Goal: Task Accomplishment & Management: Manage account settings

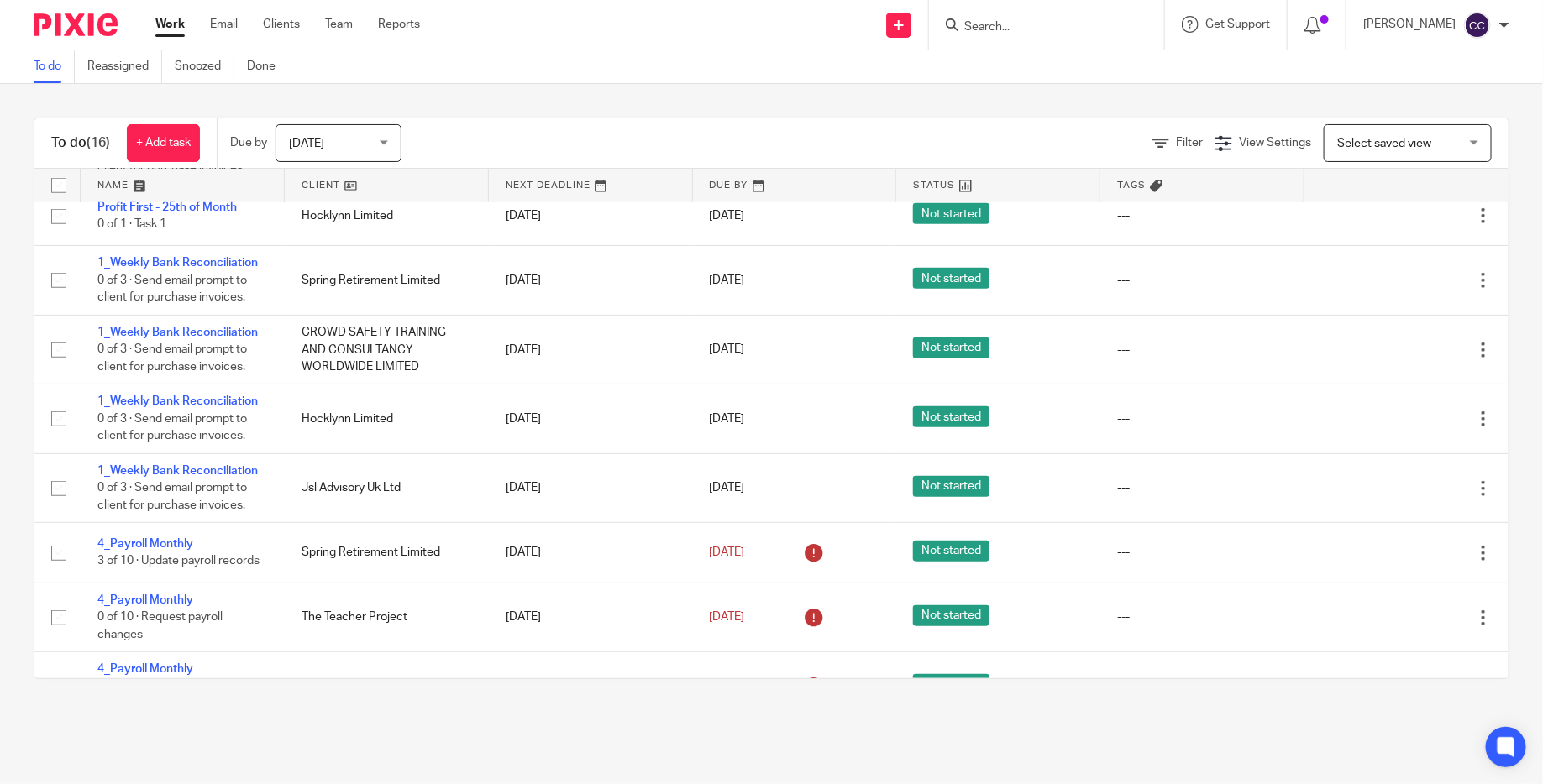
scroll to position [593, 0]
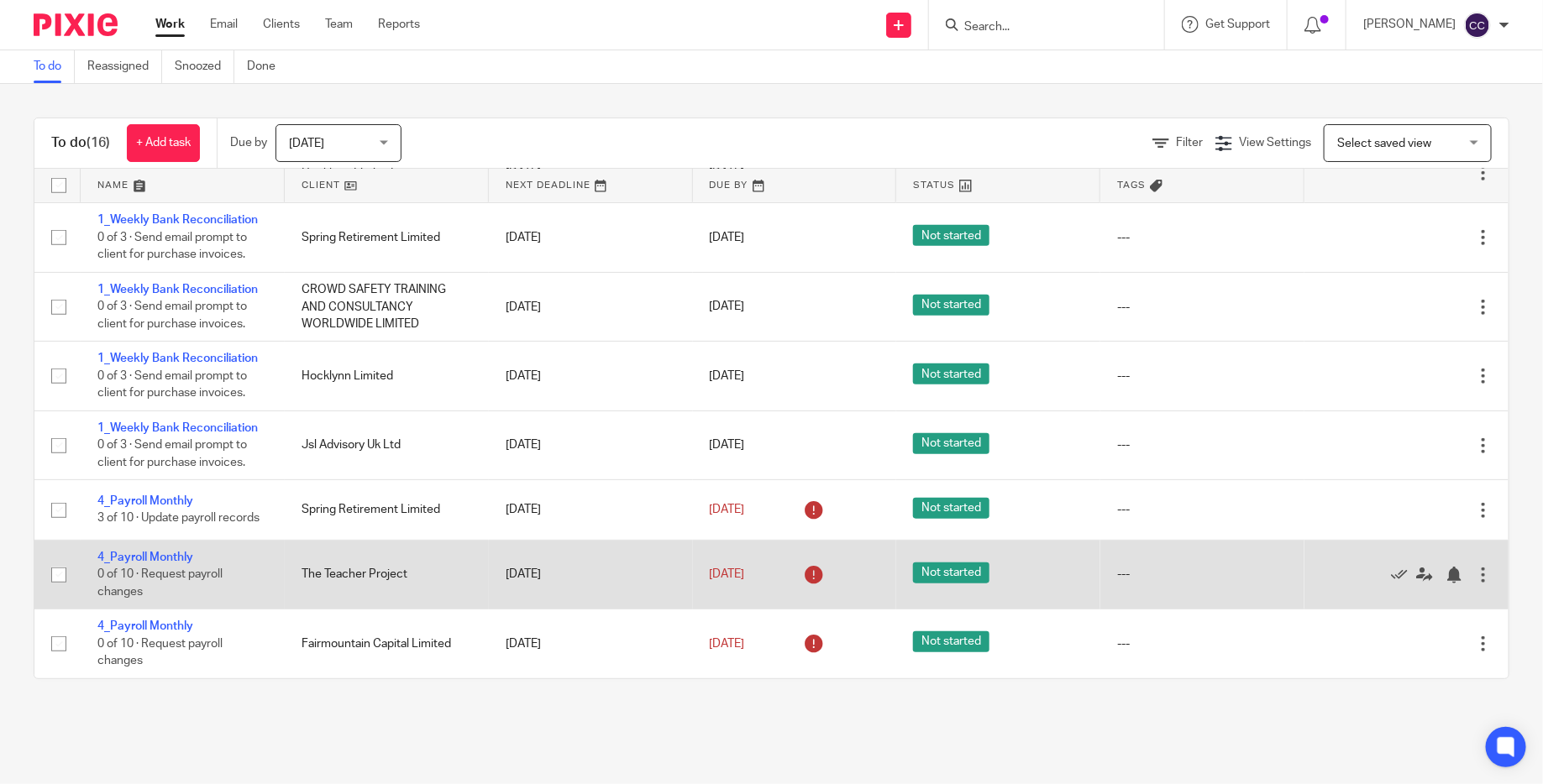
click at [1482, 567] on div at bounding box center [1484, 575] width 17 height 17
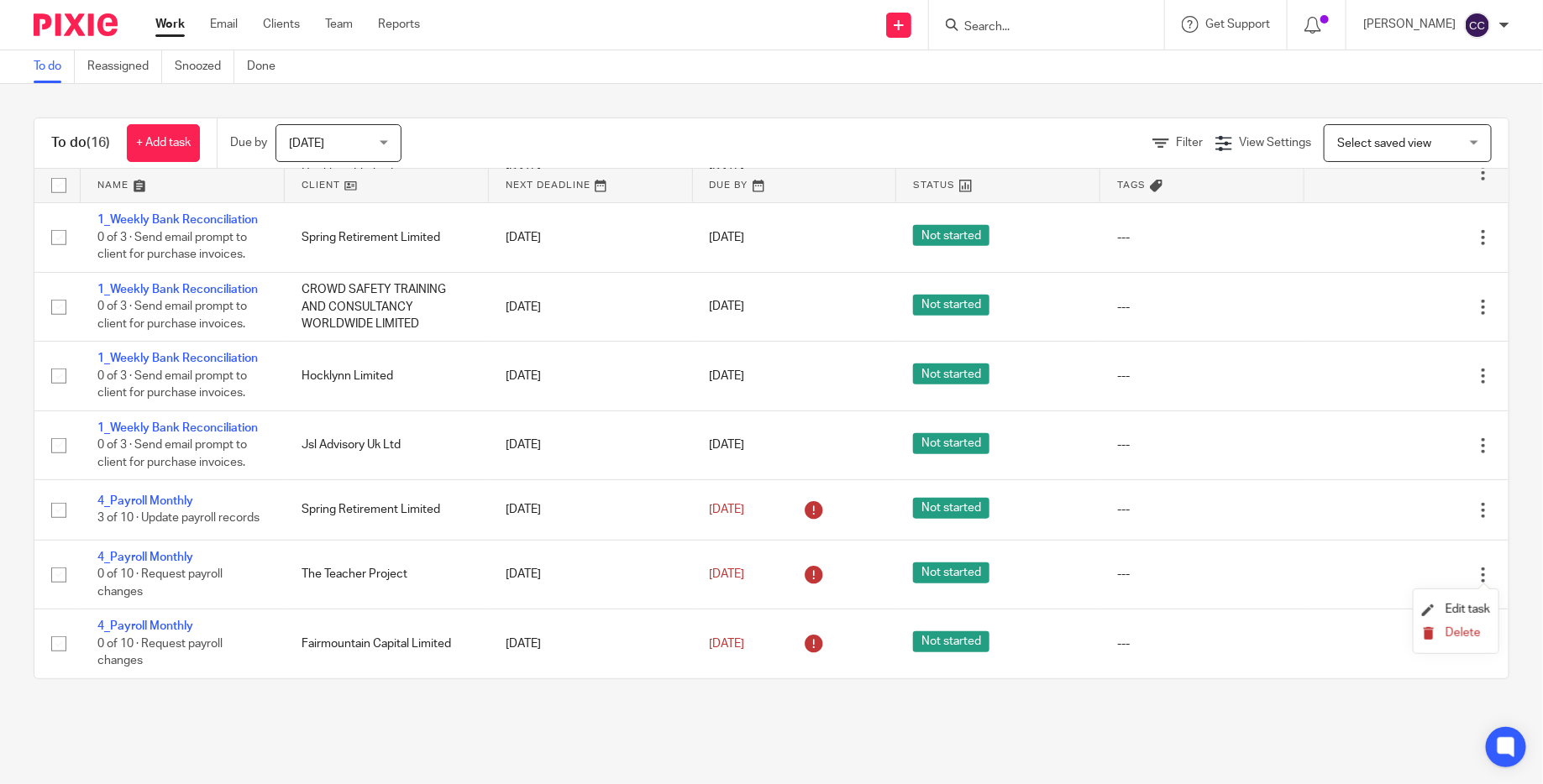
click at [1441, 640] on button "Delete" at bounding box center [1456, 634] width 68 height 14
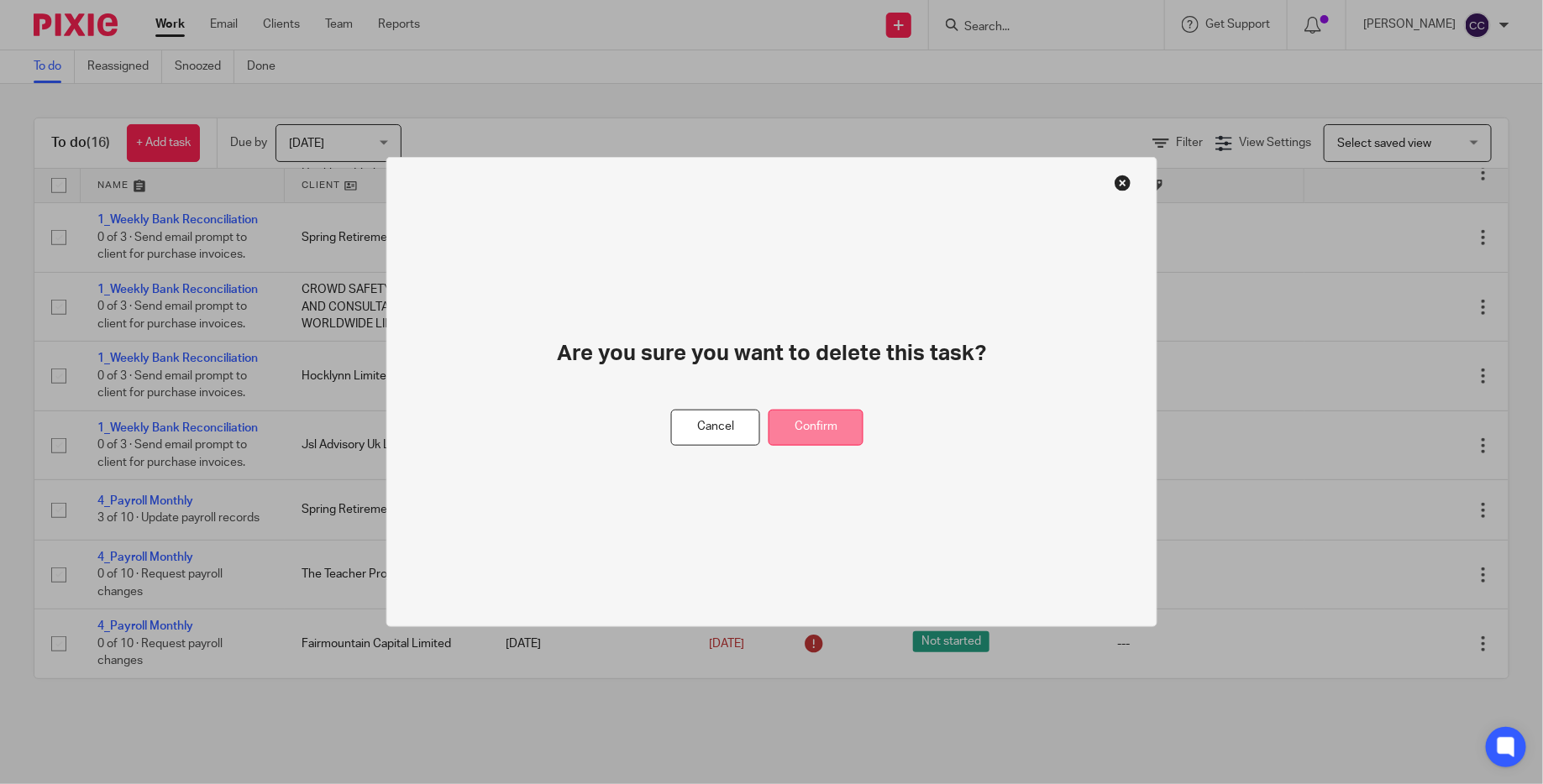
click at [841, 426] on button "Confirm" at bounding box center [816, 428] width 95 height 36
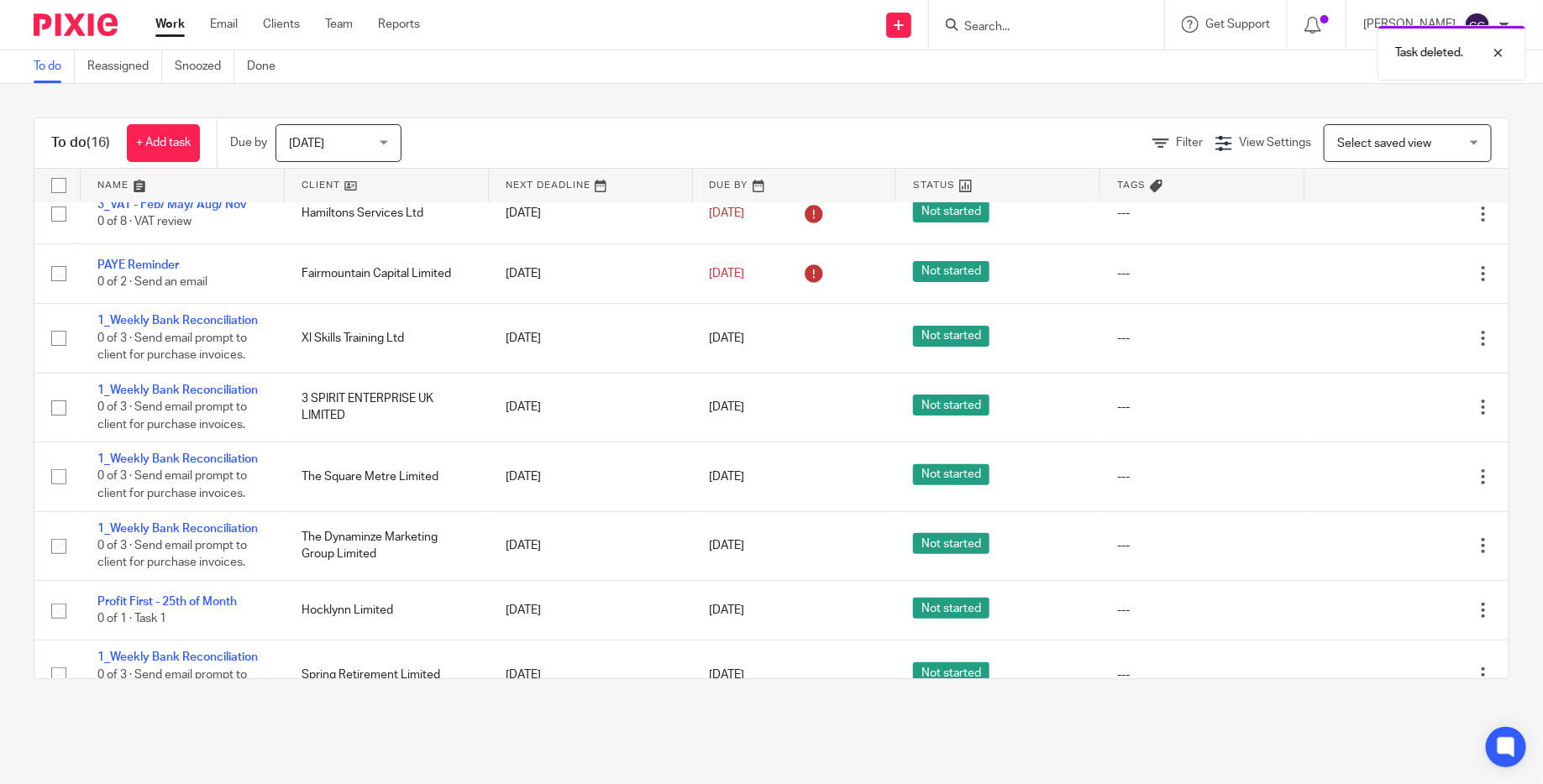
scroll to position [0, 0]
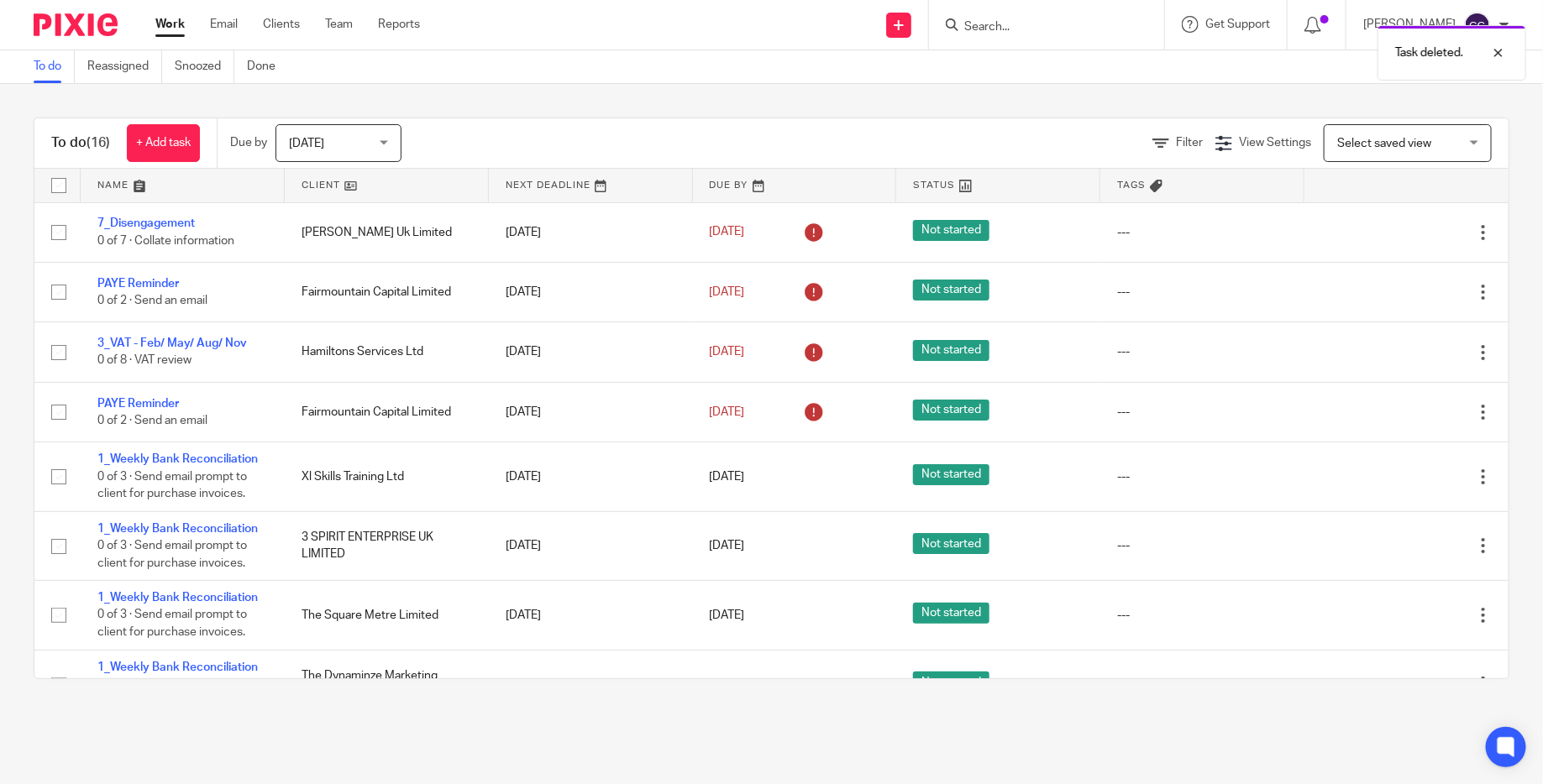
click at [297, 148] on span "[DATE]" at bounding box center [306, 144] width 35 height 12
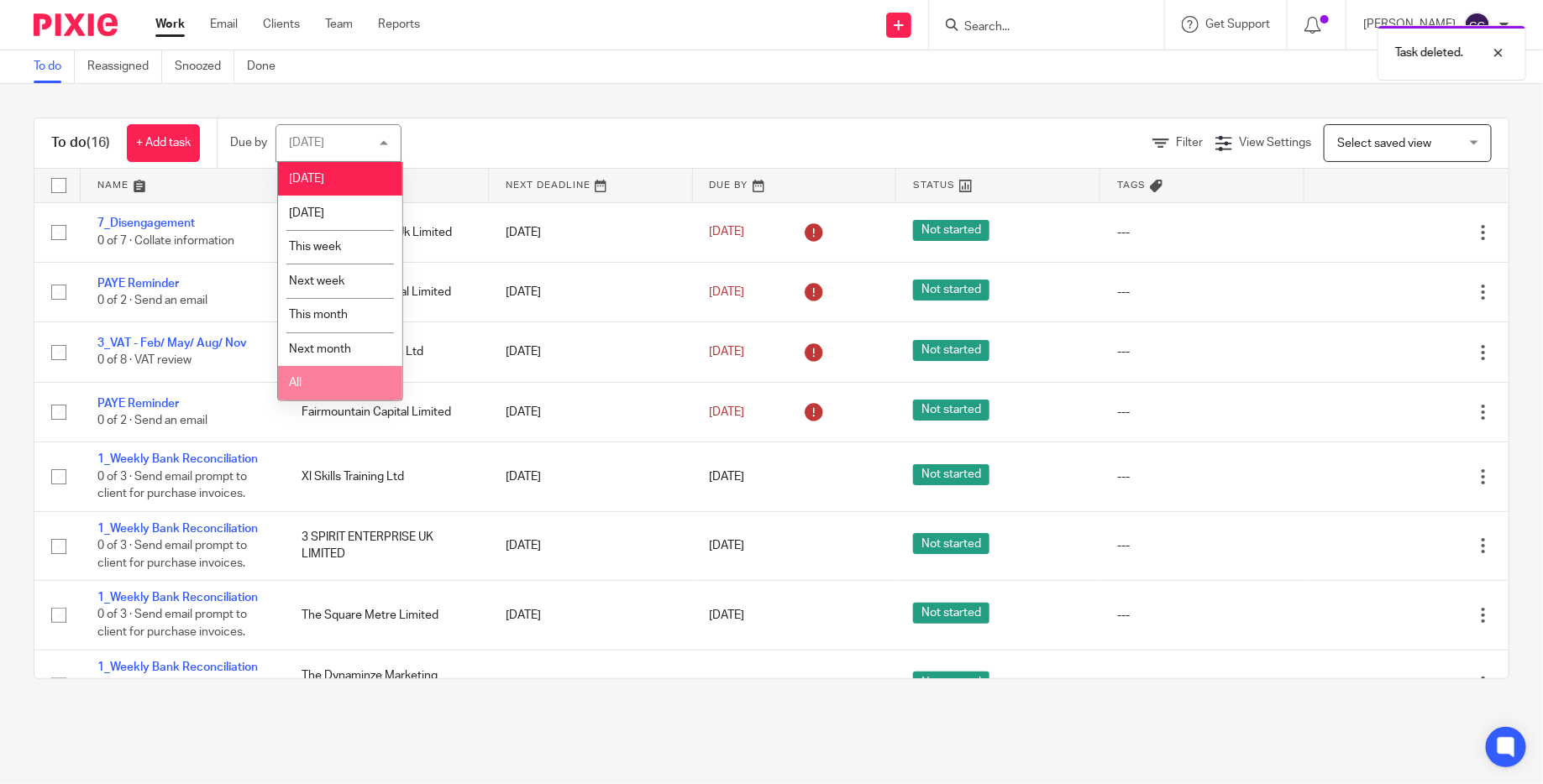
click at [309, 397] on li "All" at bounding box center [340, 383] width 124 height 34
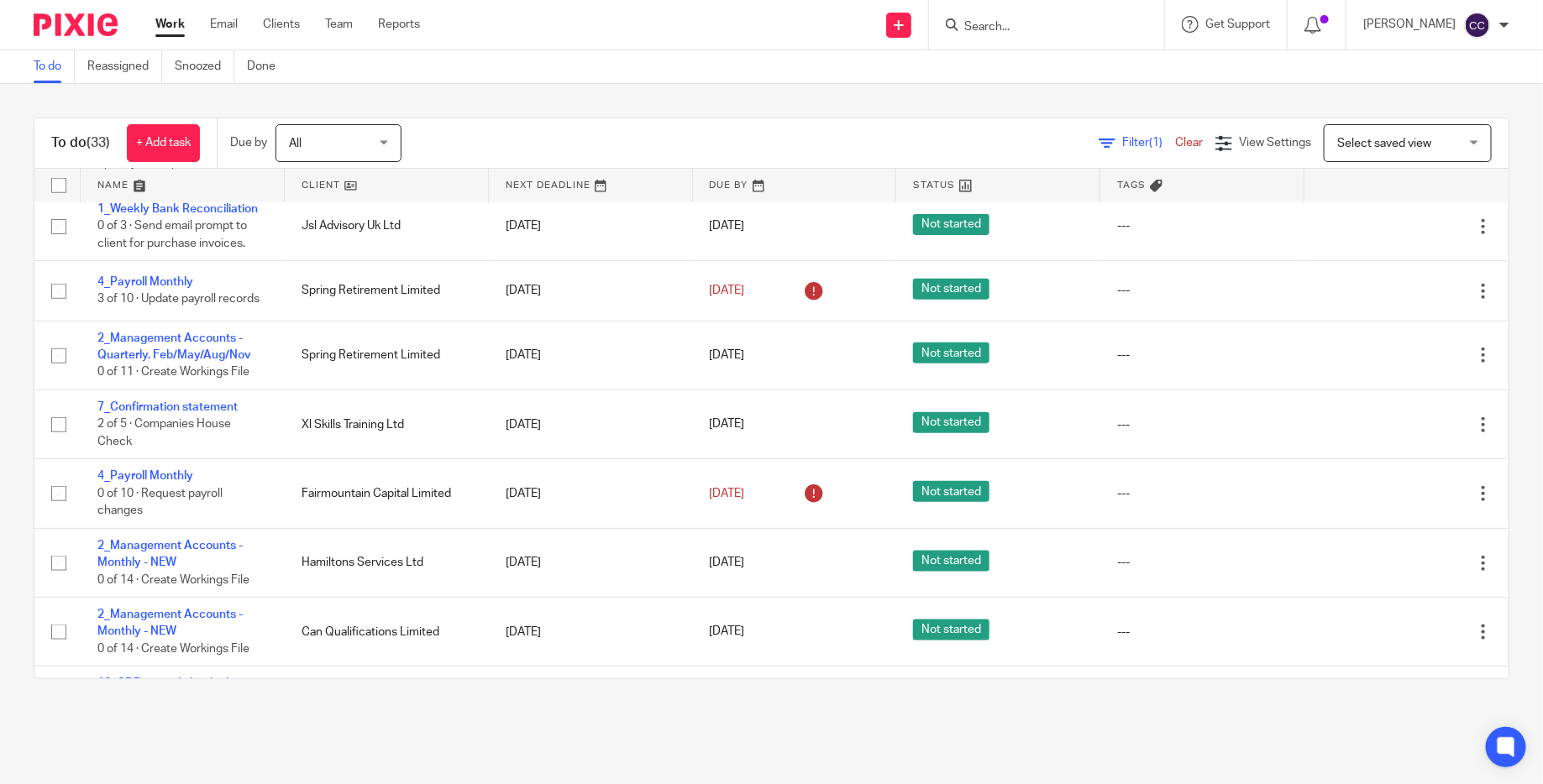
scroll to position [1794, 0]
